Goal: Task Accomplishment & Management: Use online tool/utility

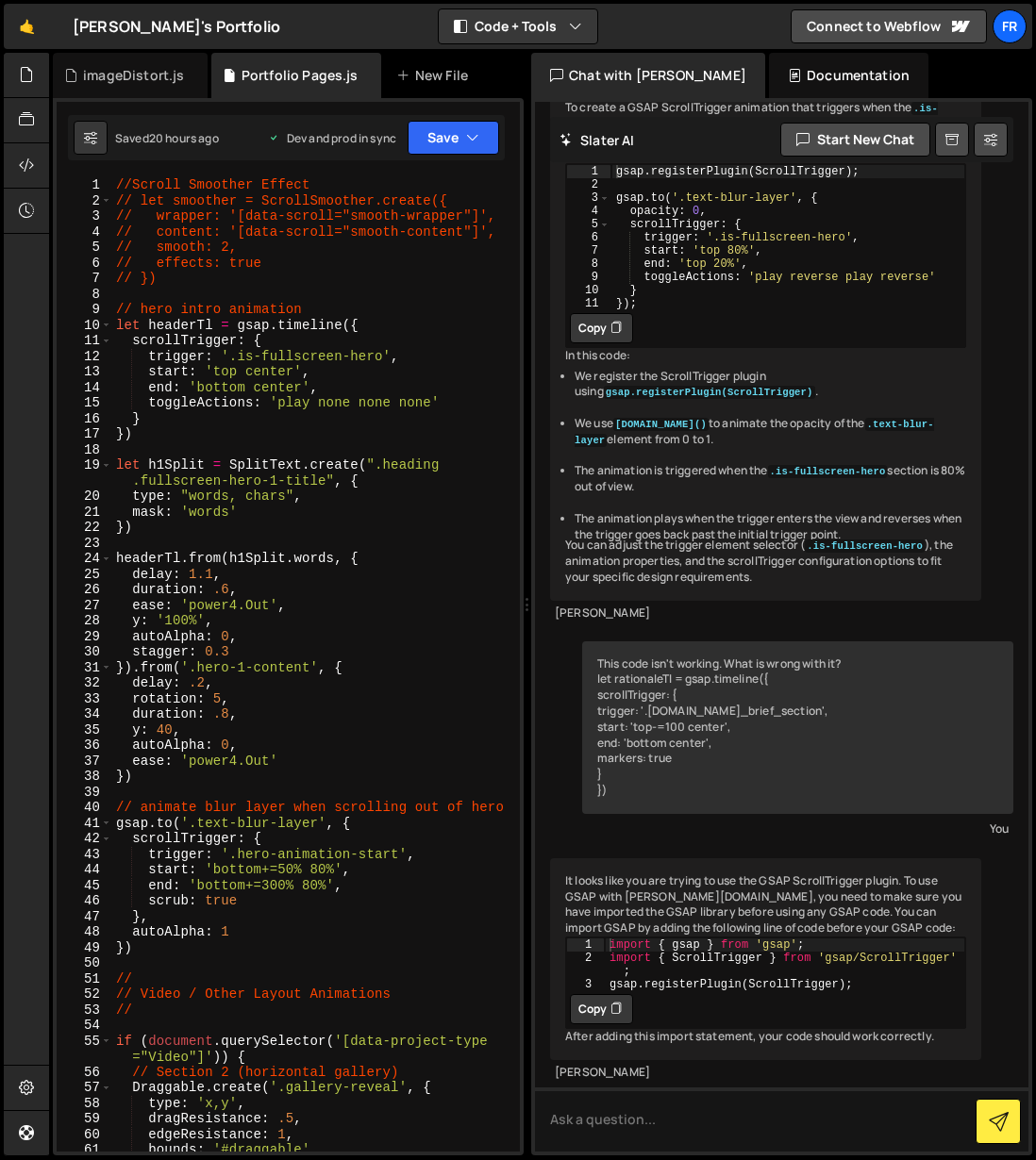
click at [210, 786] on div "//Scroll Smoother Effect // let smoother = ScrollSmoother.create({ // wrapper: …" at bounding box center [316, 680] width 408 height 1005
click at [208, 777] on div "//Scroll Smoother Effect // let smoother = ScrollSmoother.create({ // wrapper: …" at bounding box center [316, 680] width 408 height 1005
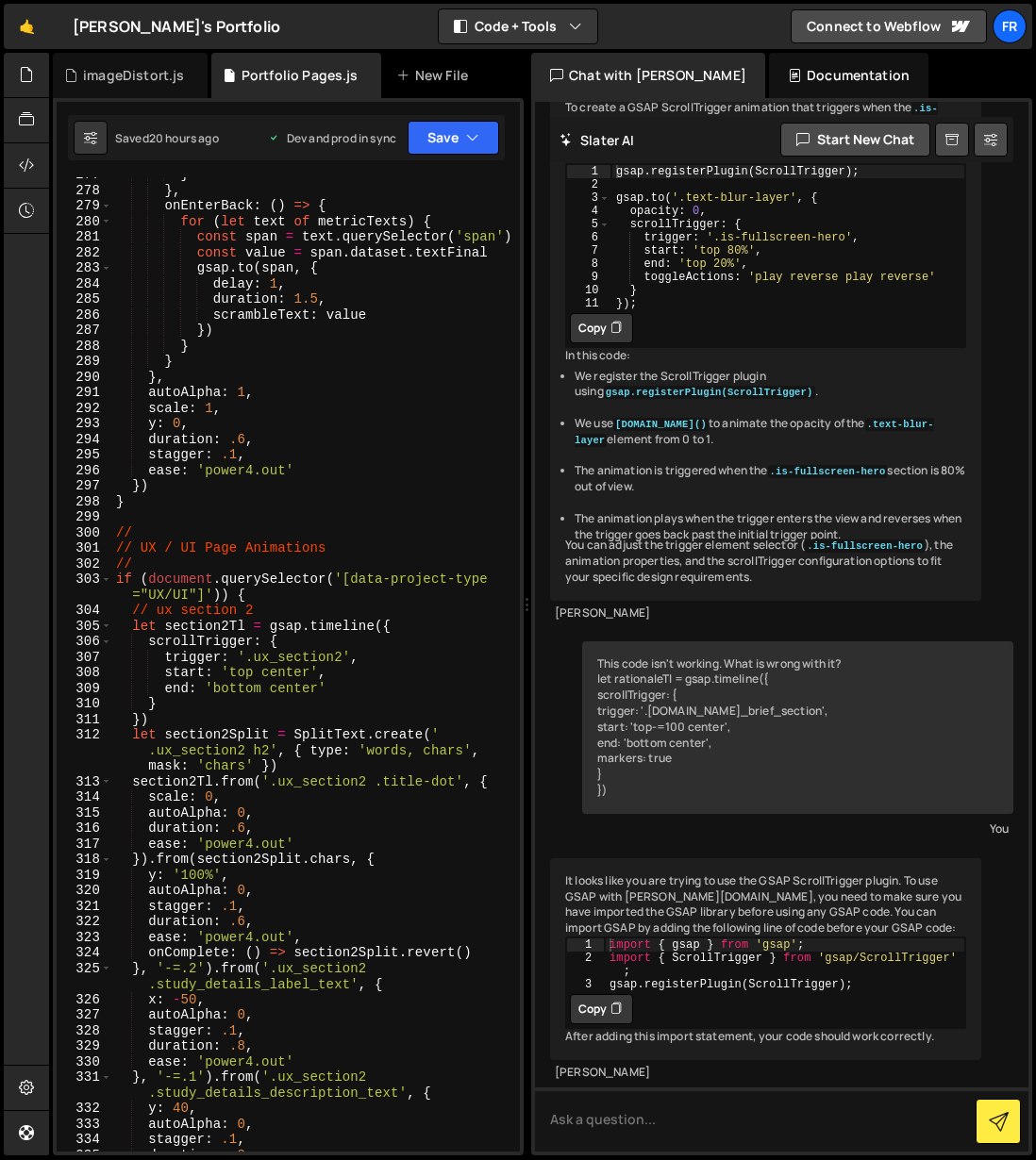
scroll to position [4808, 0]
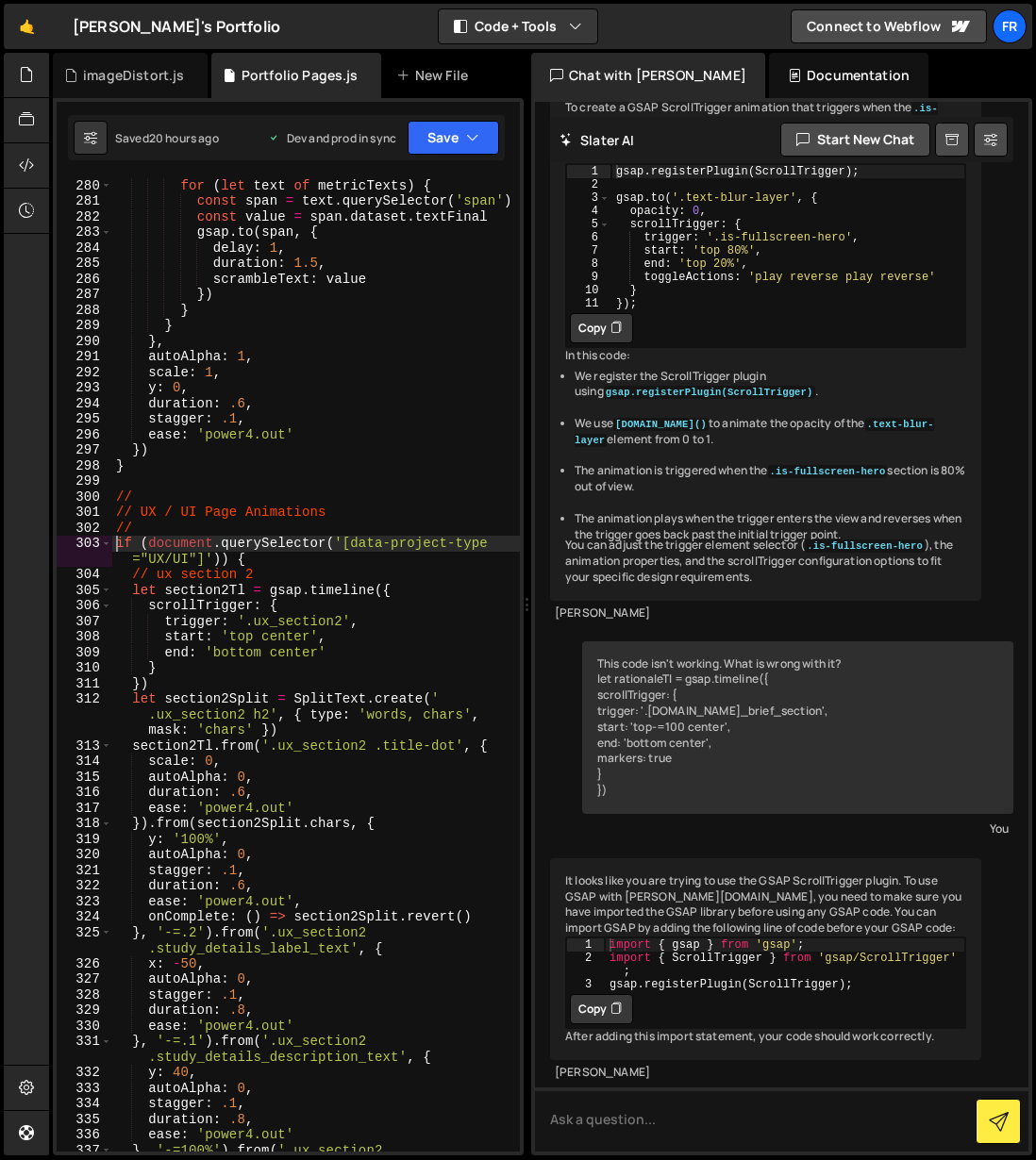
click at [120, 548] on div "onEnterBack : ( ) => { for ( let text of metricTexts ) { const span = text . qu…" at bounding box center [316, 672] width 408 height 1022
type textarea "/*if (document.querySelector('[data-project-type="UX/UI"]')) {"
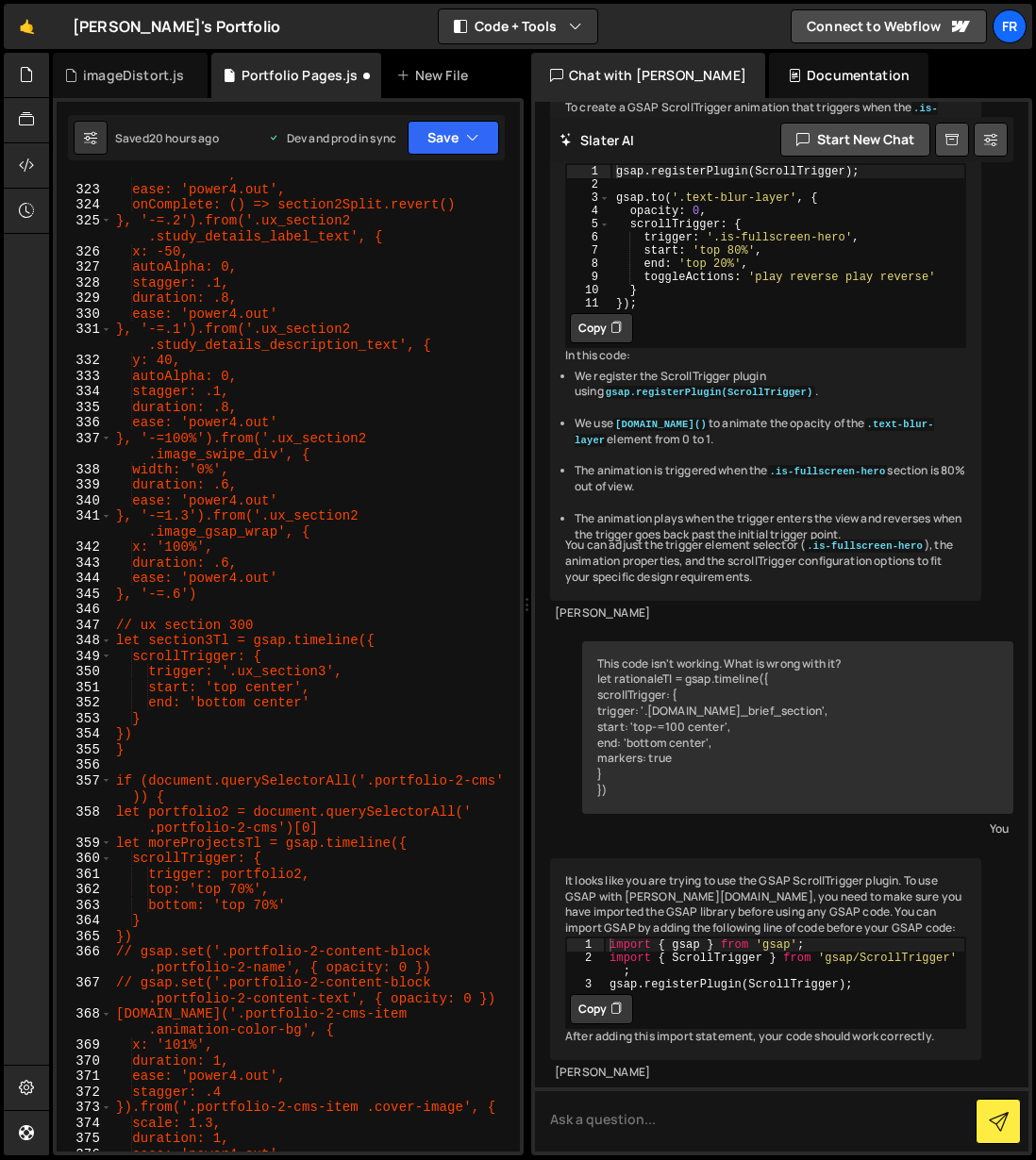
scroll to position [5751, 0]
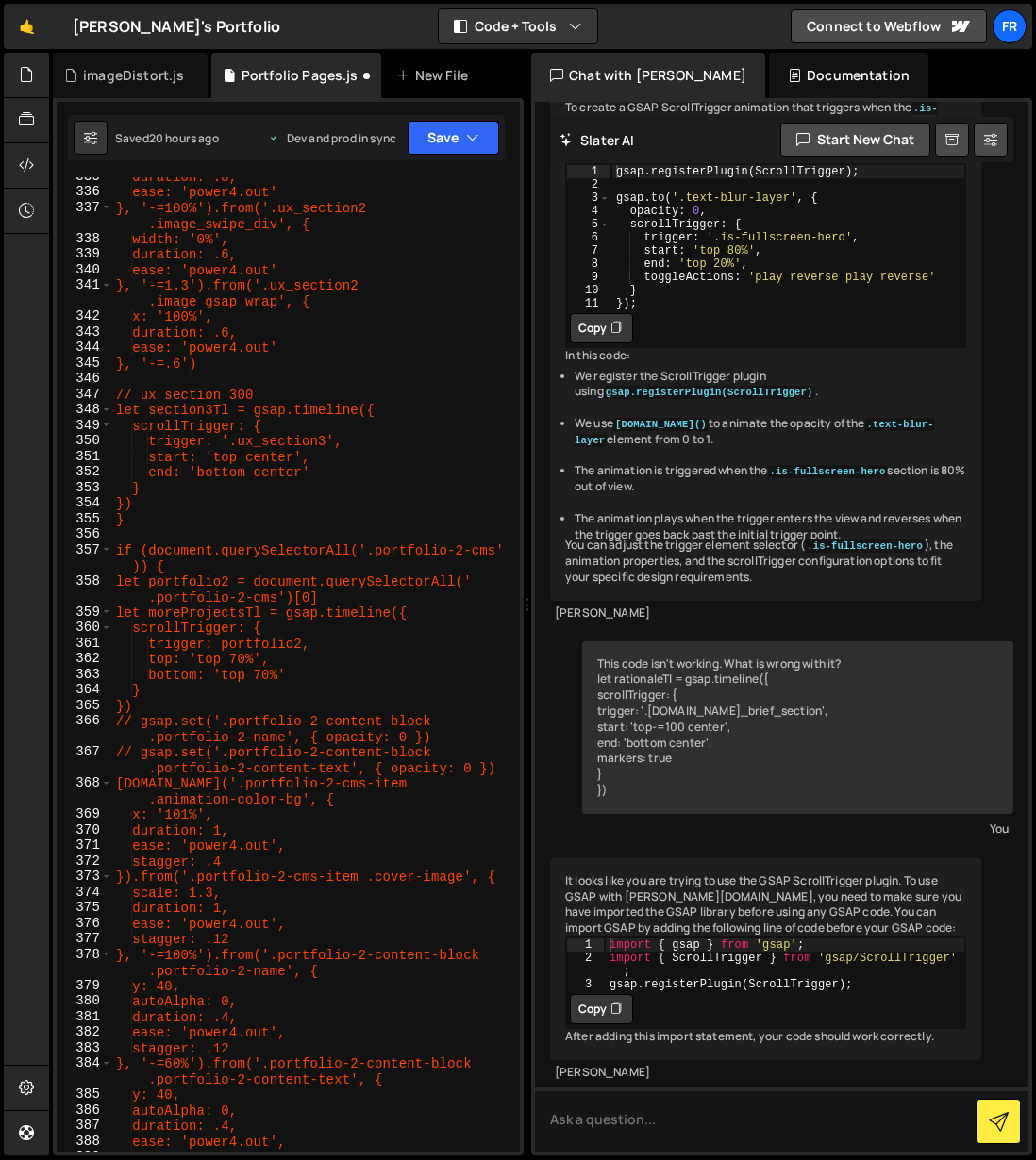
click at [167, 533] on div "duration: .8, ease: 'power4.out' }, '-=100%').from('.ux_section2 .image_swipe_d…" at bounding box center [316, 672] width 408 height 1005
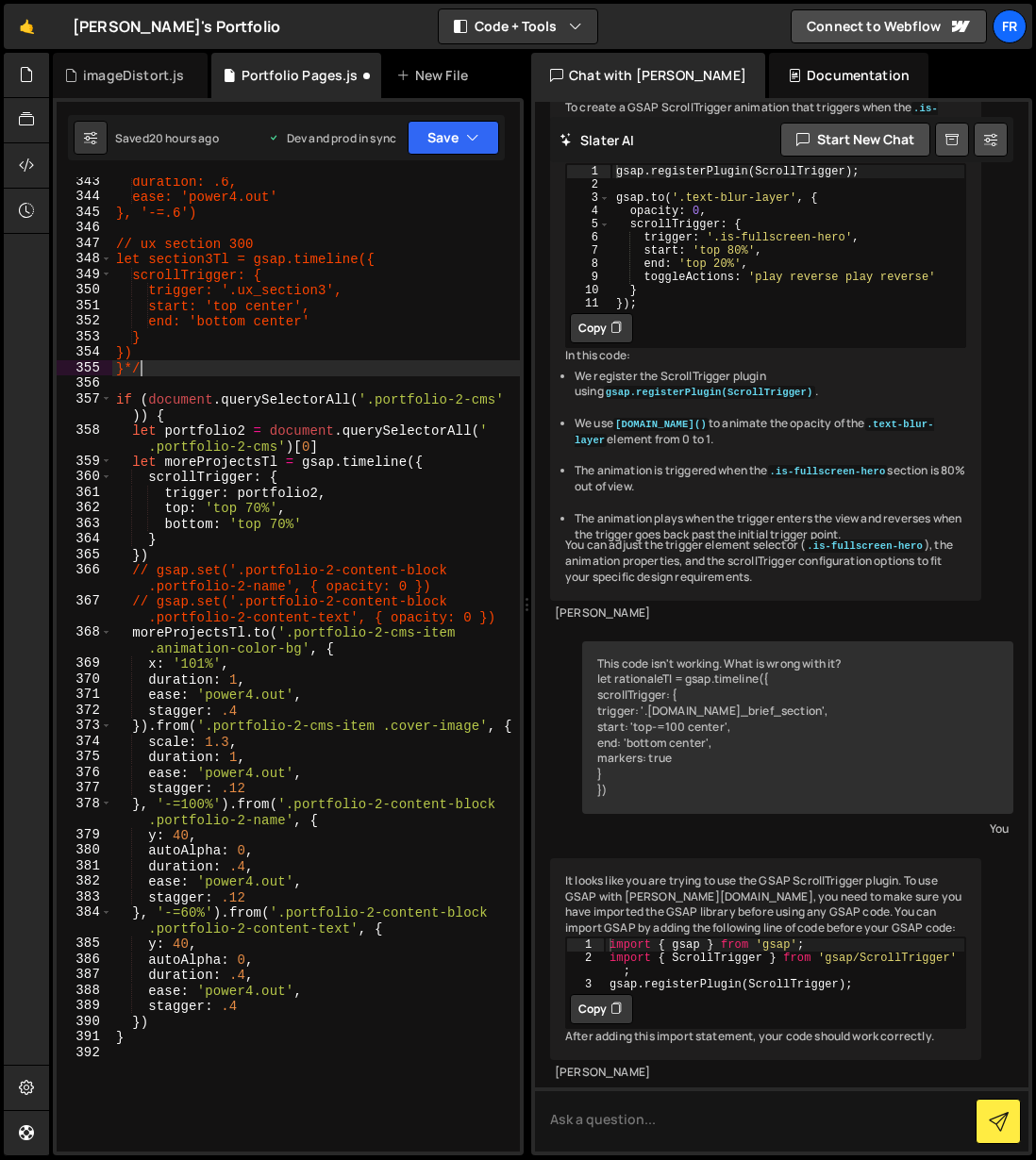
scroll to position [5981, 0]
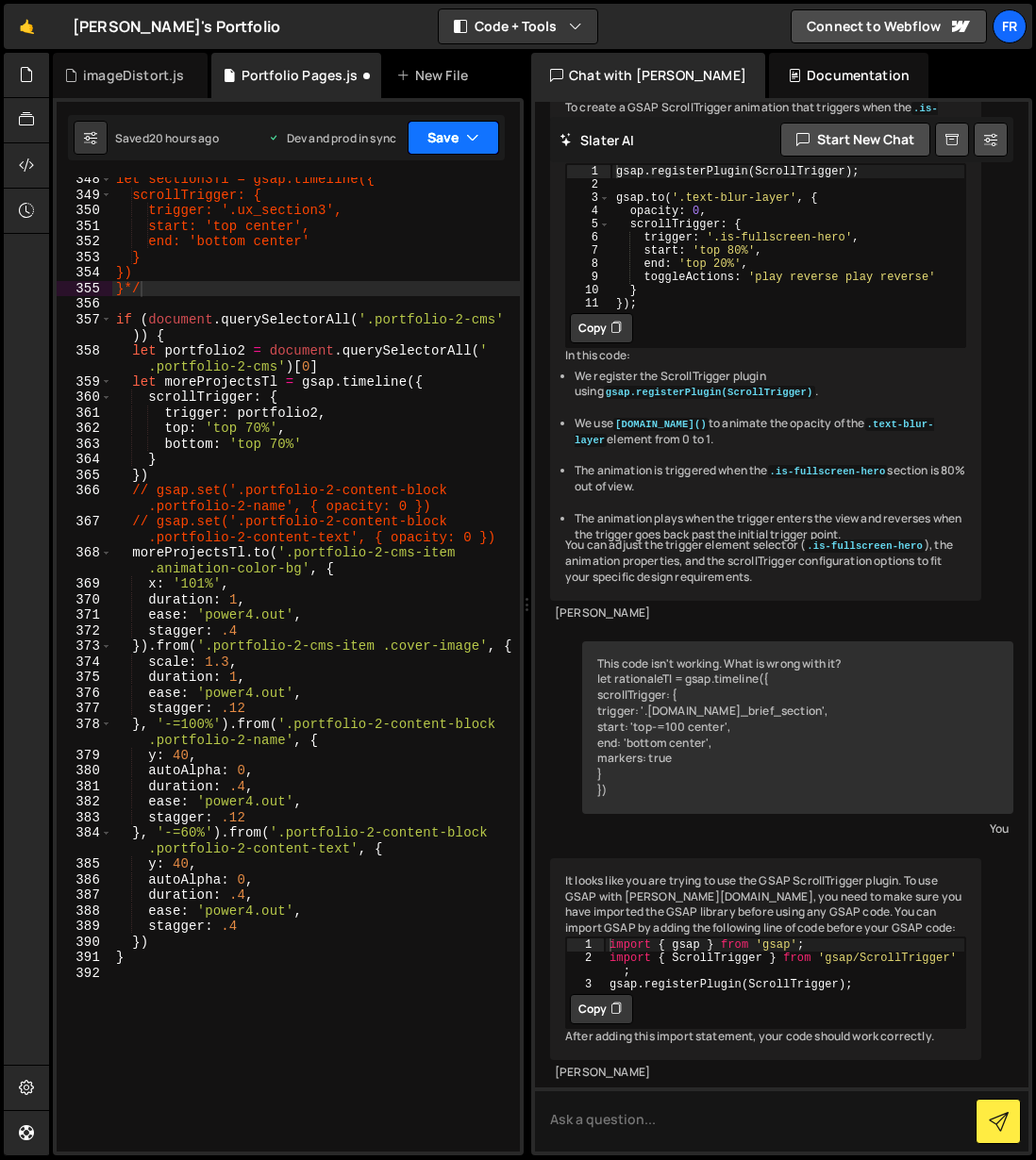
click at [445, 131] on button "Save" at bounding box center [453, 138] width 91 height 34
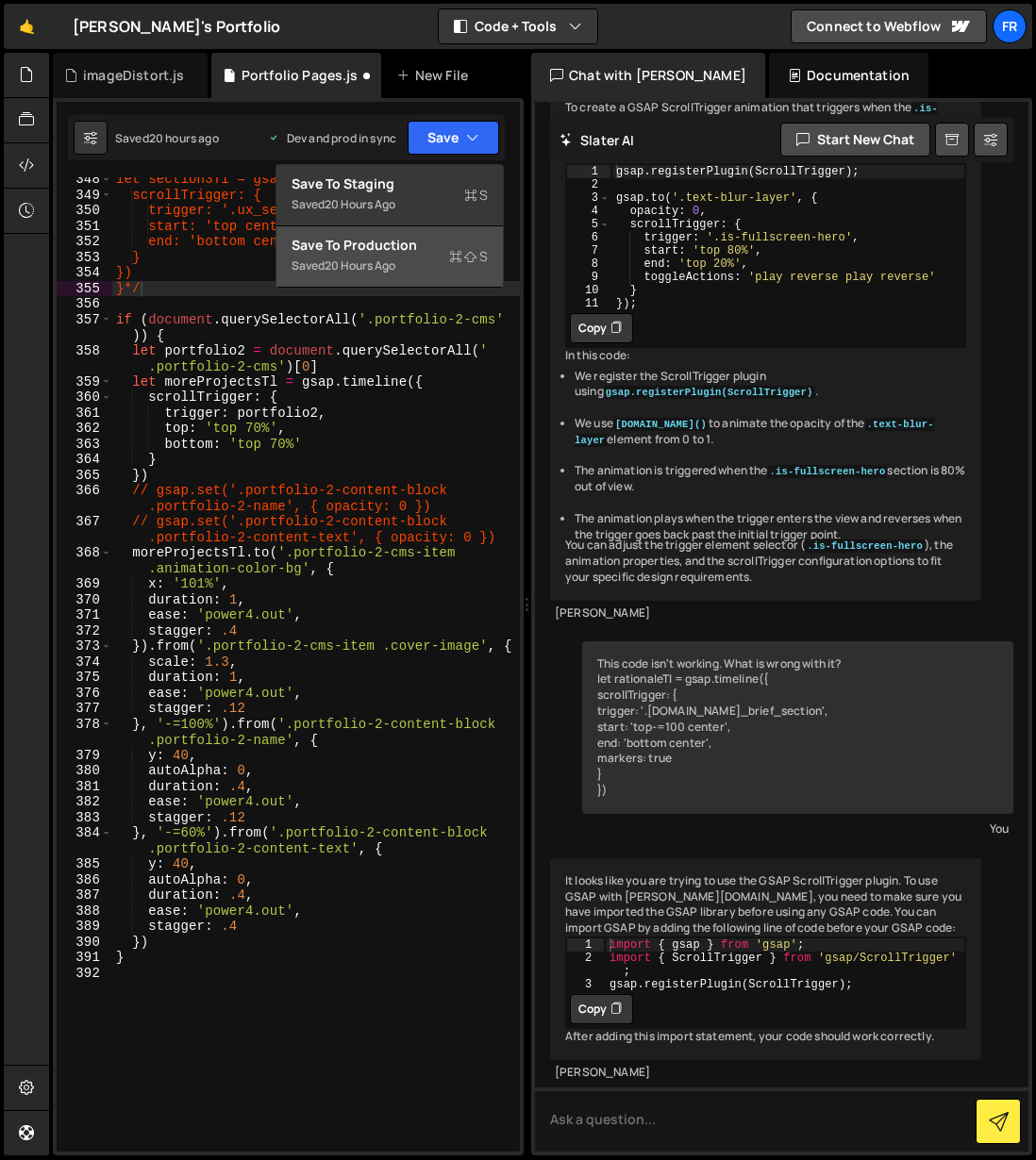
click at [418, 251] on div "Save to Production S" at bounding box center [389, 246] width 196 height 19
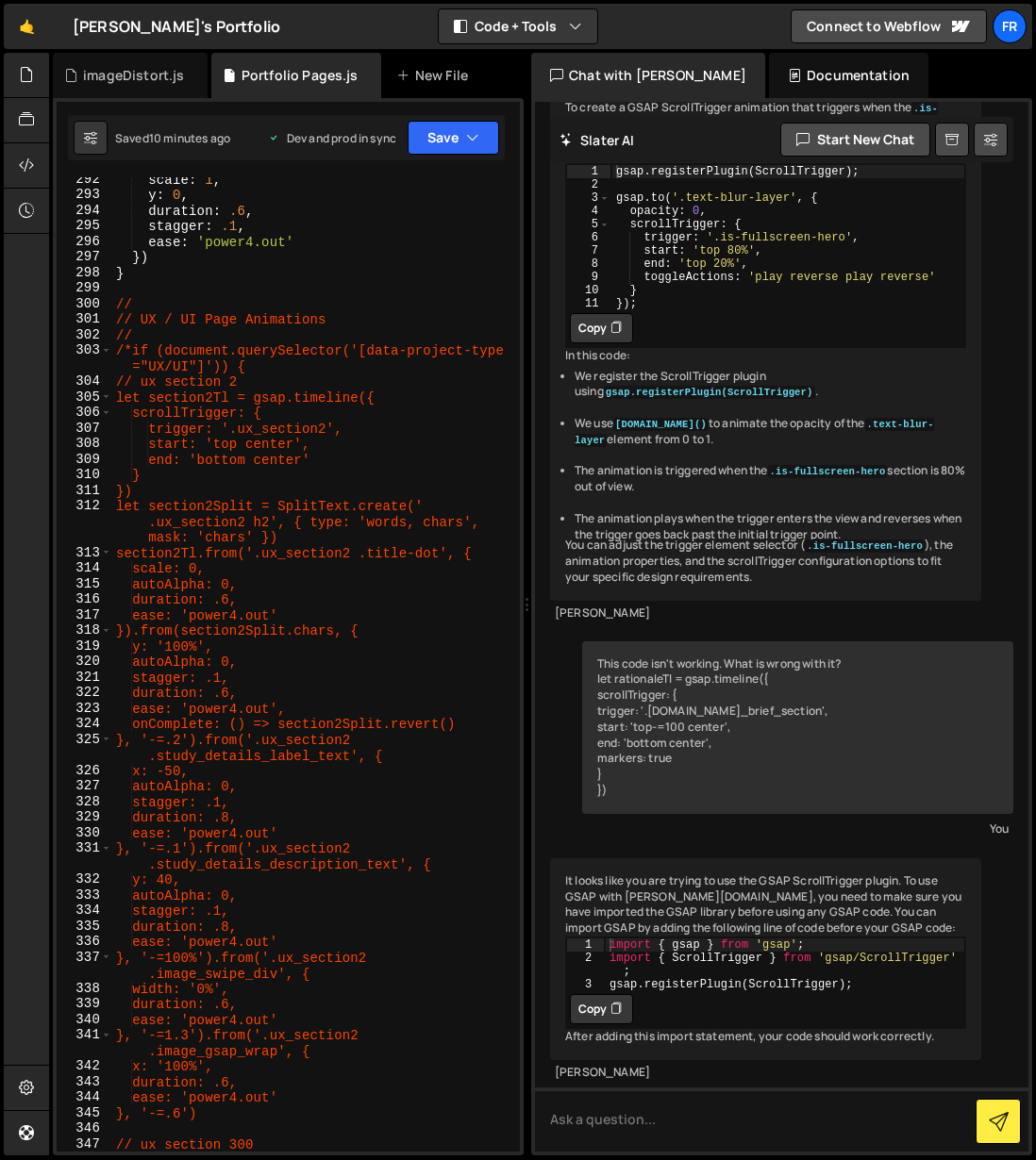
scroll to position [5001, 0]
click at [131, 350] on div "scale : 1 , y : 0 , duration : .6 , stagger : .1 , ease : 'power4.out' }) } // …" at bounding box center [316, 674] width 408 height 1005
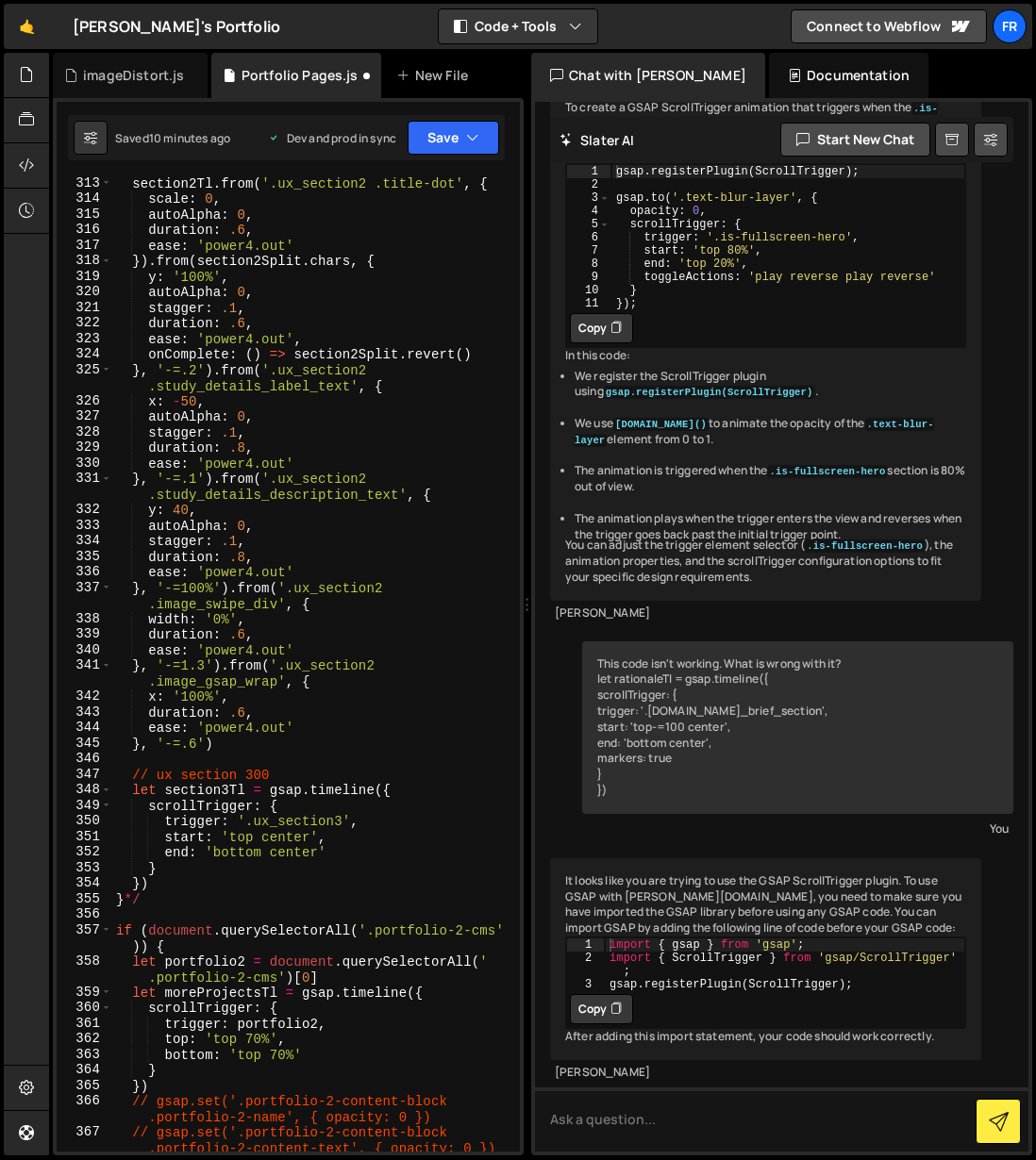
scroll to position [5451, 0]
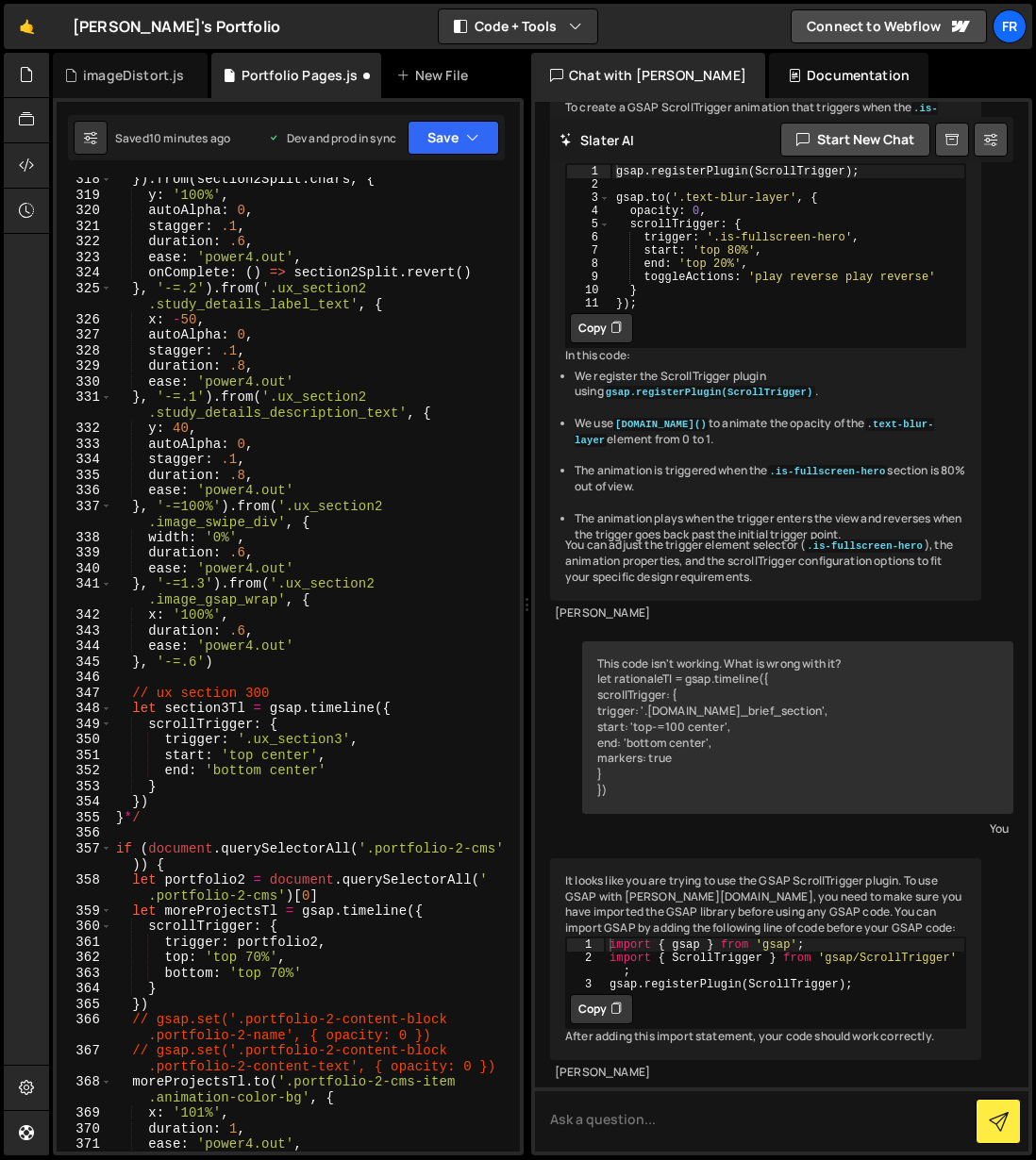
click at [165, 814] on div "}) . from ( section2Split . chars , { y : '100%' , autoAlpha : 0 , stagger : .1…" at bounding box center [316, 674] width 408 height 1005
type textarea "}"
click at [460, 121] on button "Save" at bounding box center [453, 138] width 91 height 34
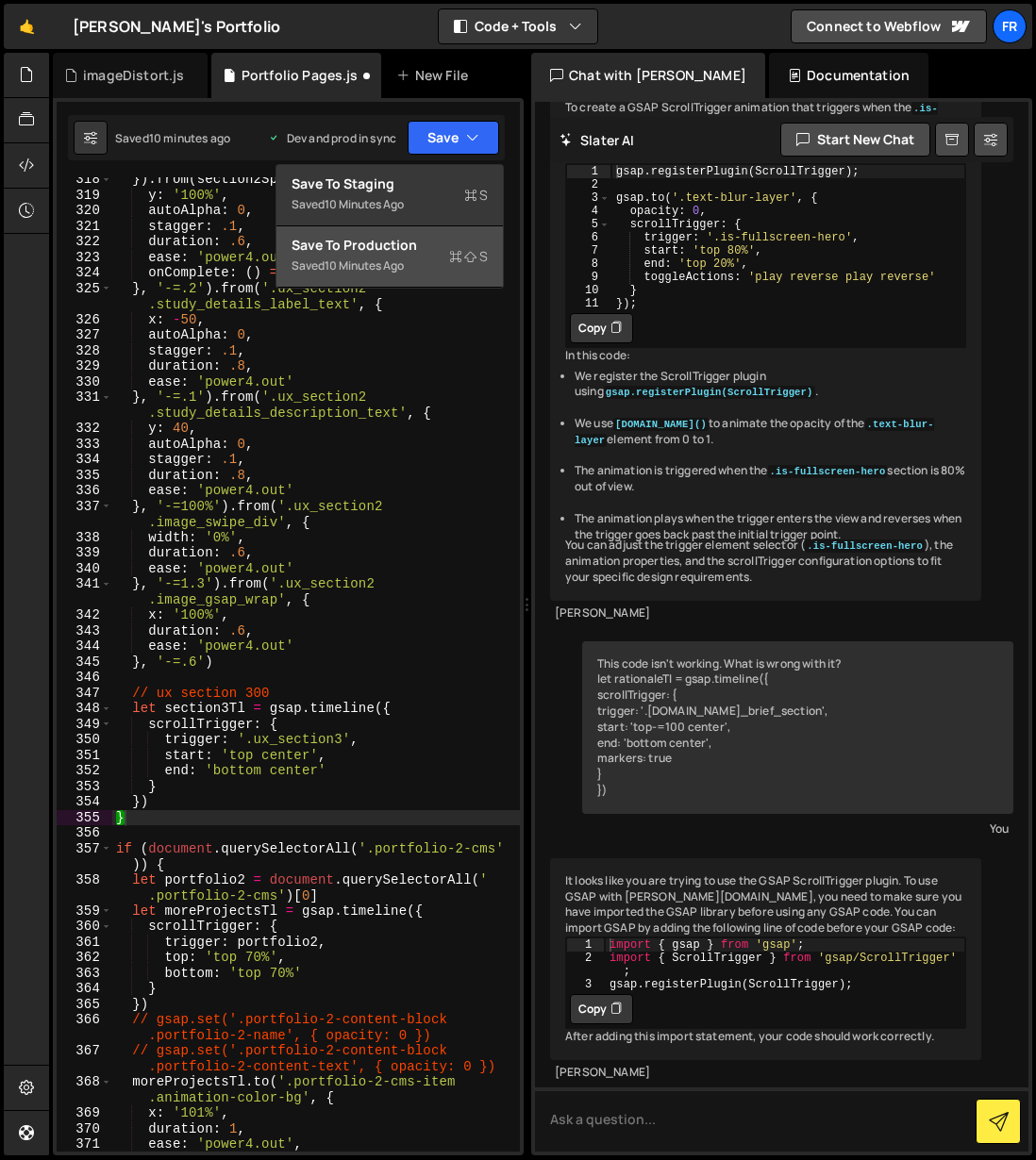
click at [412, 243] on div "Save to Production S" at bounding box center [389, 246] width 196 height 19
